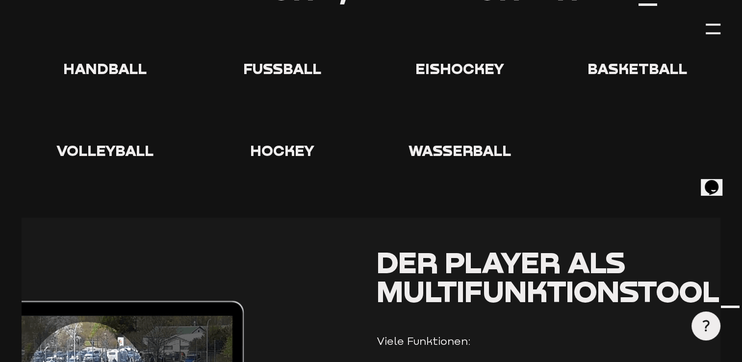
scroll to position [1923, 0]
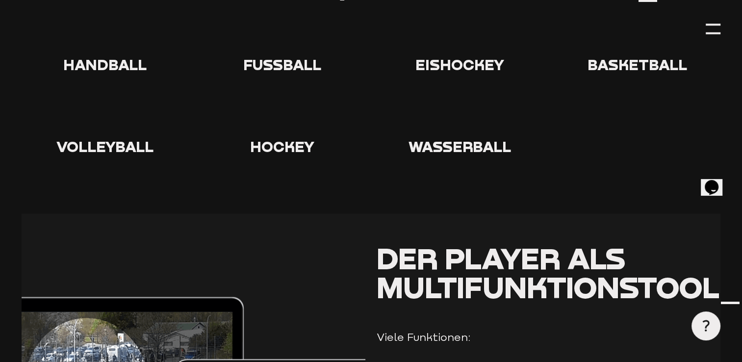
click at [571, 278] on span "Der Player als Multifunktionstool_" at bounding box center [559, 272] width 365 height 65
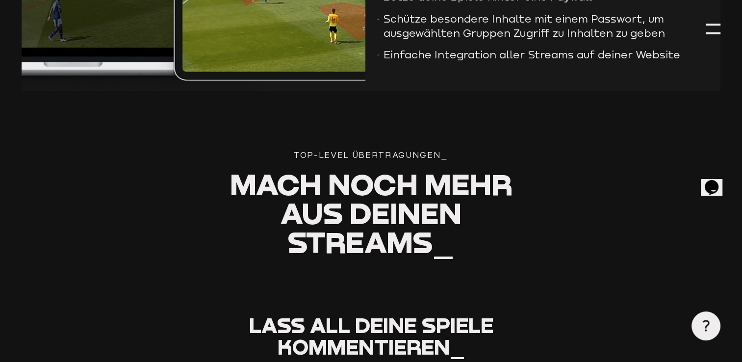
scroll to position [2388, 0]
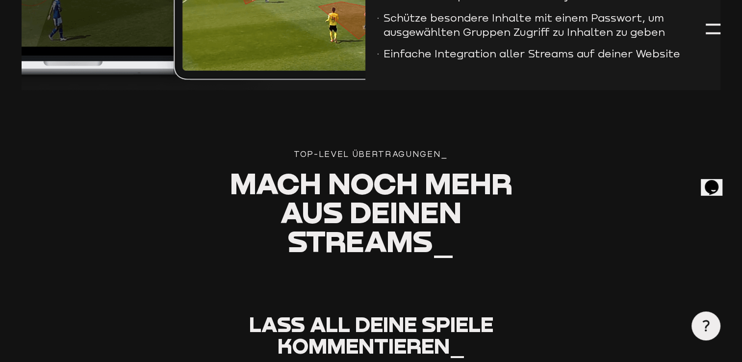
click at [704, 328] on icon at bounding box center [706, 326] width 12 height 12
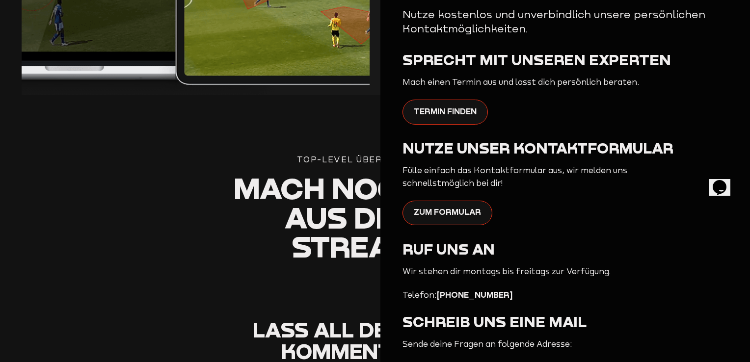
scroll to position [173, 0]
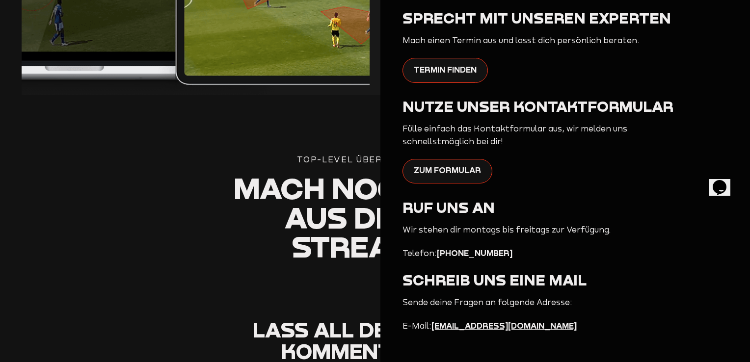
click at [158, 187] on section "Top-Level Übertragungen_ Mach noch mehr aus deinen Streams_" at bounding box center [375, 236] width 706 height 165
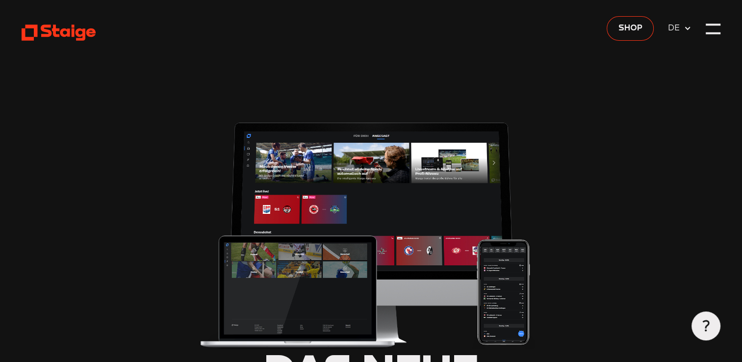
type input "0.8"
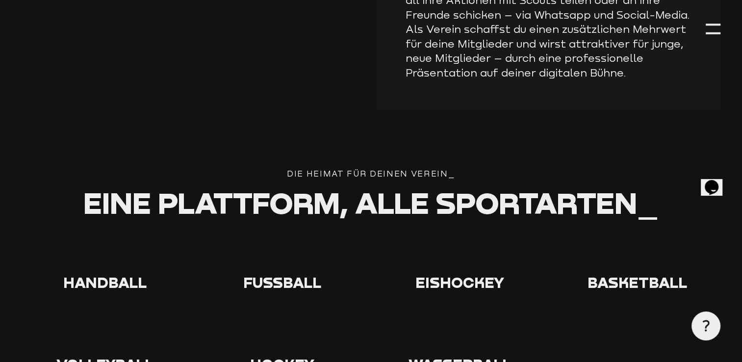
scroll to position [1709, 0]
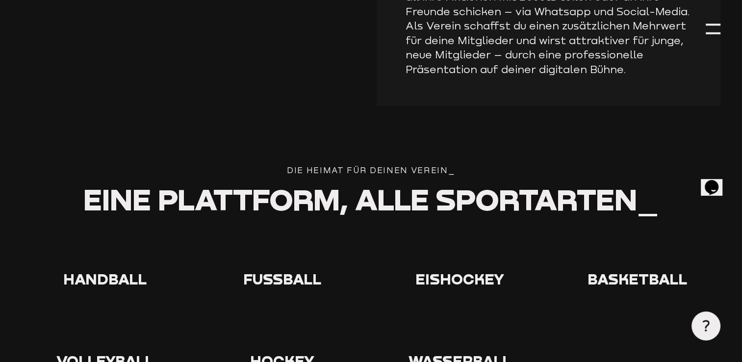
click at [267, 235] on use at bounding box center [267, 235] width 0 height 0
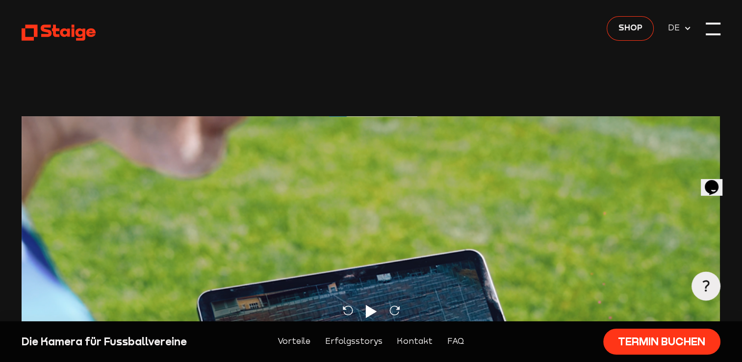
click at [711, 30] on div at bounding box center [713, 29] width 15 height 15
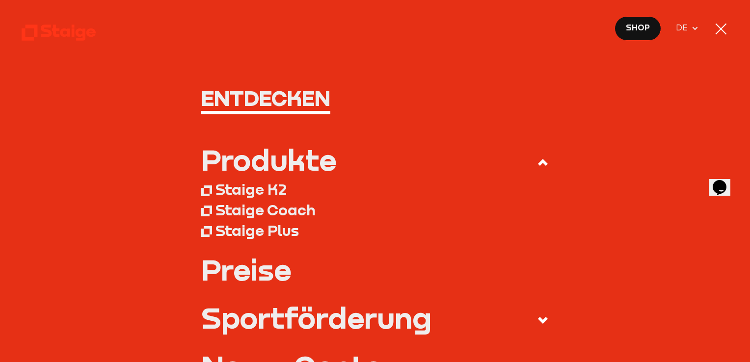
click at [723, 26] on div at bounding box center [720, 29] width 11 height 11
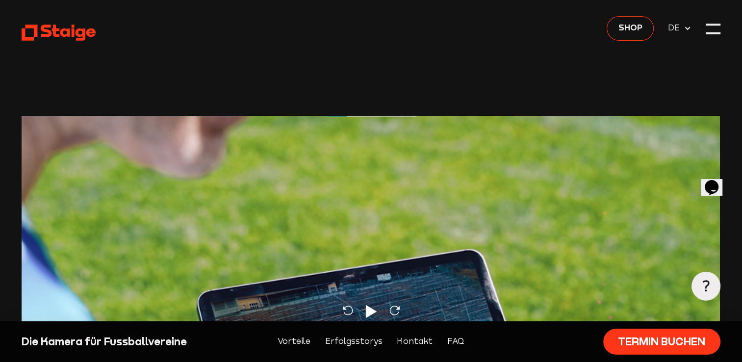
click at [687, 27] on icon at bounding box center [688, 29] width 8 height 8
click at [674, 26] on span "DE" at bounding box center [675, 28] width 15 height 13
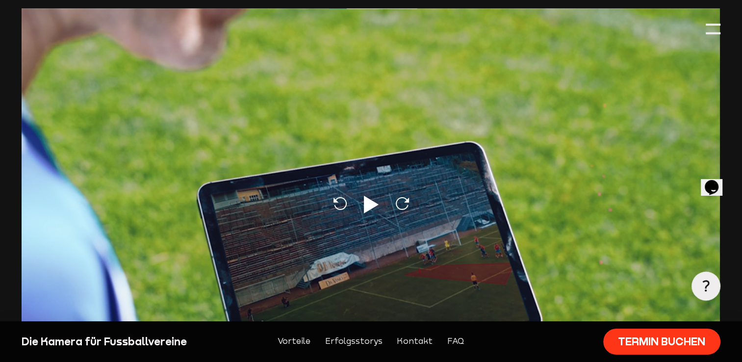
scroll to position [108, 0]
click at [368, 206] on icon at bounding box center [371, 205] width 15 height 18
type input "0.8"
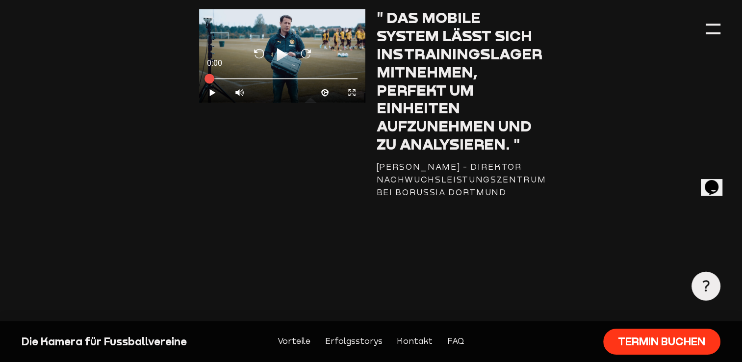
scroll to position [1370, 0]
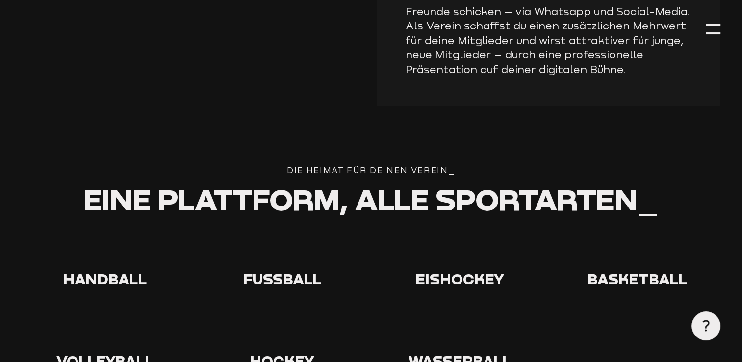
type input "0.8"
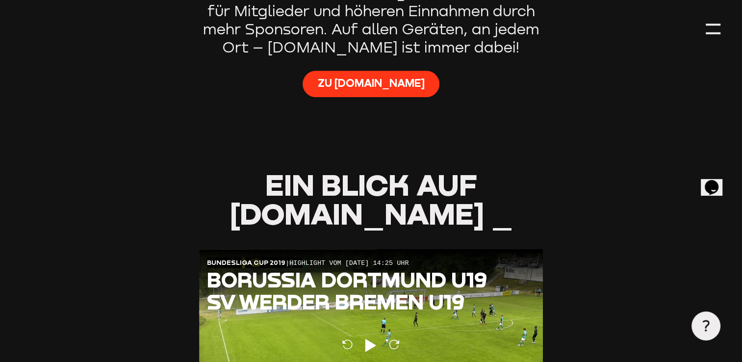
scroll to position [817, 0]
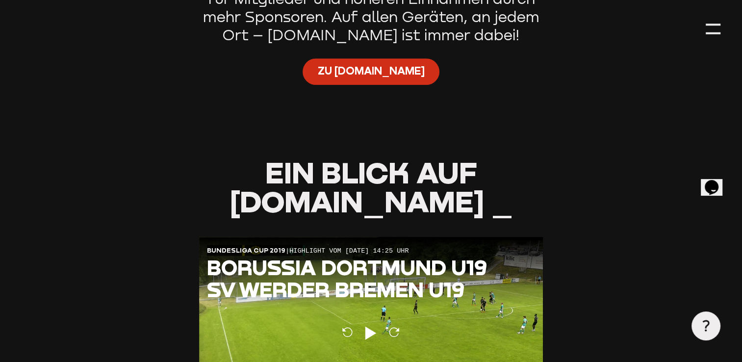
click at [364, 64] on span "Zu [DOMAIN_NAME]" at bounding box center [370, 71] width 107 height 15
